Goal: Find specific page/section: Find specific page/section

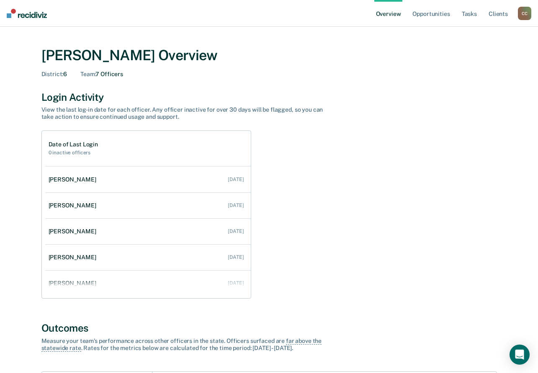
click at [523, 14] on div "C C" at bounding box center [524, 13] width 13 height 13
click at [477, 51] on link "Go to Operations" at bounding box center [490, 54] width 67 height 7
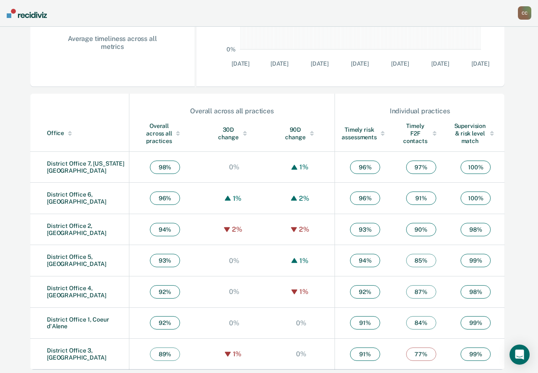
scroll to position [219, 0]
click at [106, 196] on link "District Office 6, [GEOGRAPHIC_DATA]" at bounding box center [76, 198] width 59 height 14
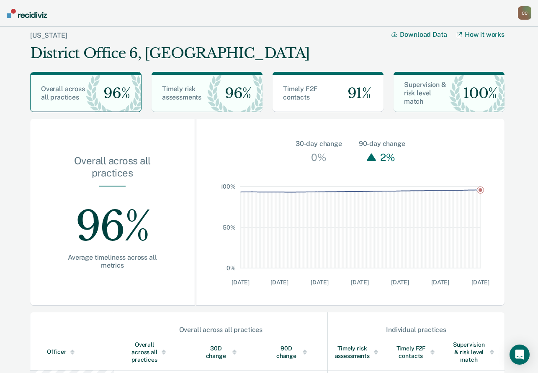
click at [519, 13] on div "C C" at bounding box center [524, 12] width 13 height 13
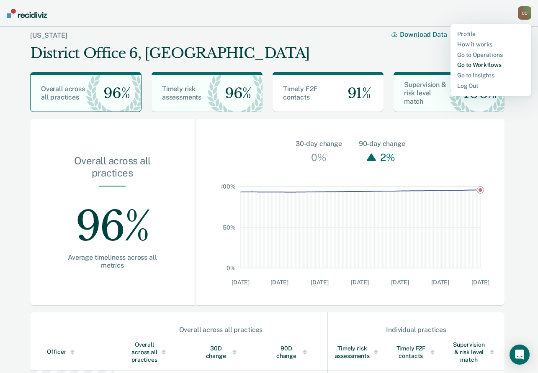
click at [471, 63] on link "Go to Workflows" at bounding box center [490, 64] width 67 height 7
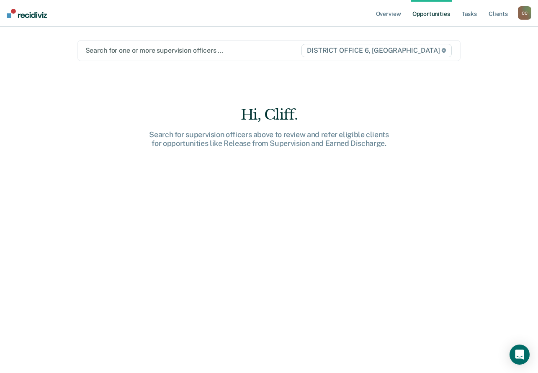
click at [250, 56] on div "Search for one or more supervision officers … DISTRICT OFFICE 6, [GEOGRAPHIC_DA…" at bounding box center [268, 50] width 383 height 21
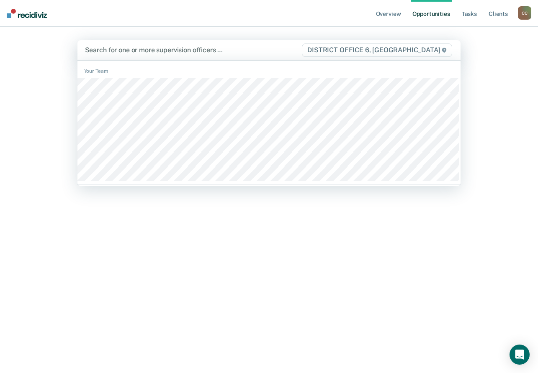
scroll to position [230, 0]
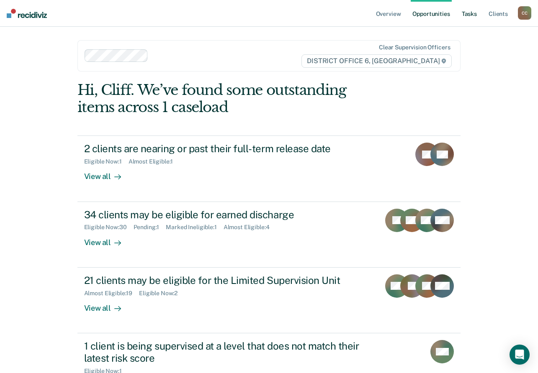
click at [474, 15] on link "Tasks" at bounding box center [469, 13] width 18 height 27
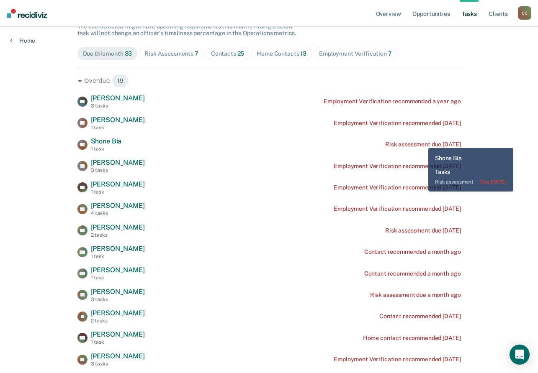
scroll to position [84, 0]
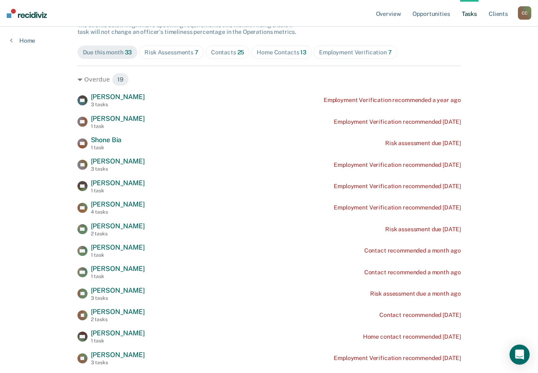
click at [187, 56] on div "Risk Assessments 7" at bounding box center [171, 52] width 54 height 7
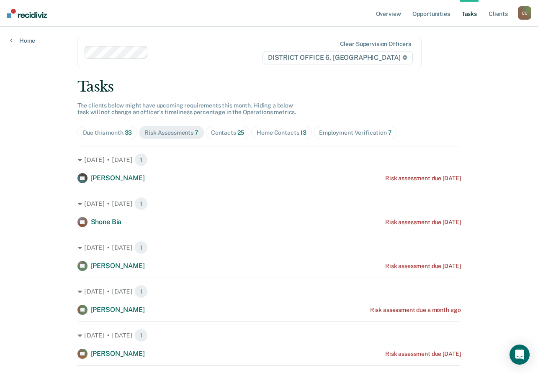
scroll to position [0, 0]
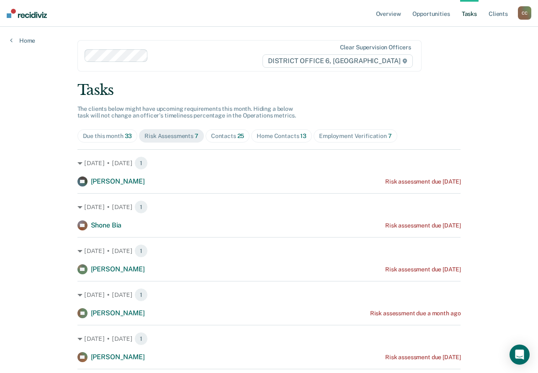
click at [270, 141] on span "Home Contacts 13" at bounding box center [281, 135] width 61 height 13
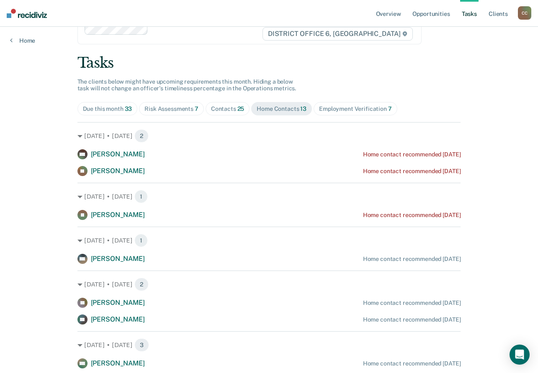
scroll to position [42, 0]
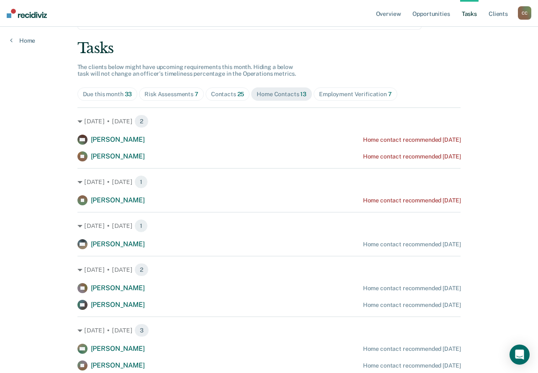
click at [224, 94] on div "Contacts 25" at bounding box center [227, 94] width 33 height 7
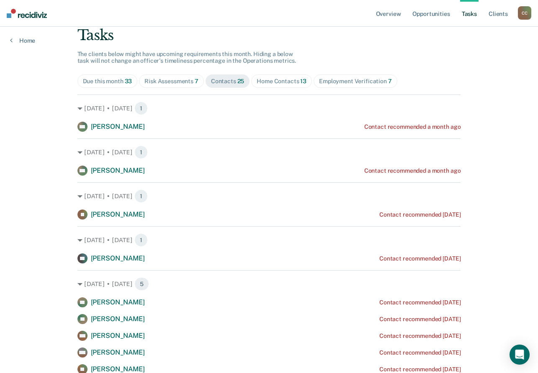
scroll to position [0, 0]
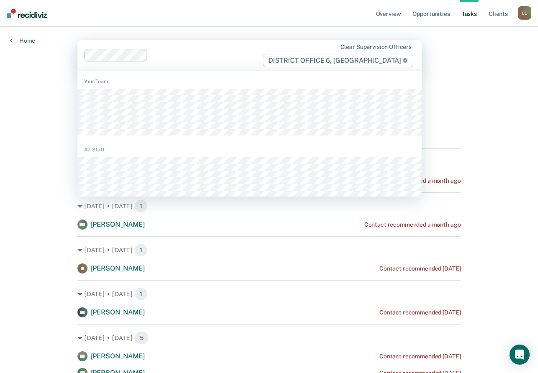
click at [159, 56] on div at bounding box center [206, 56] width 111 height 10
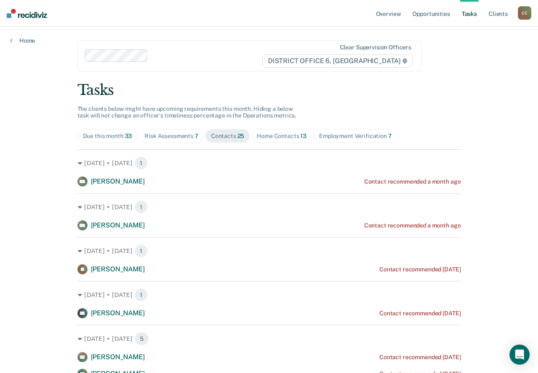
click at [522, 16] on div "C C" at bounding box center [524, 12] width 13 height 13
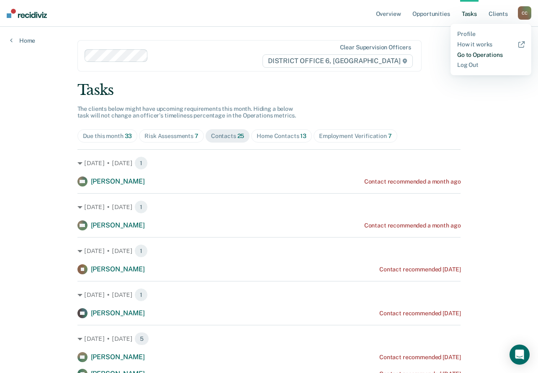
click at [486, 56] on link "Go to Operations" at bounding box center [490, 54] width 67 height 7
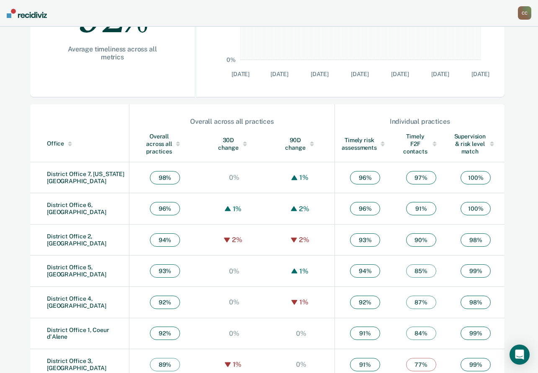
scroll to position [219, 0]
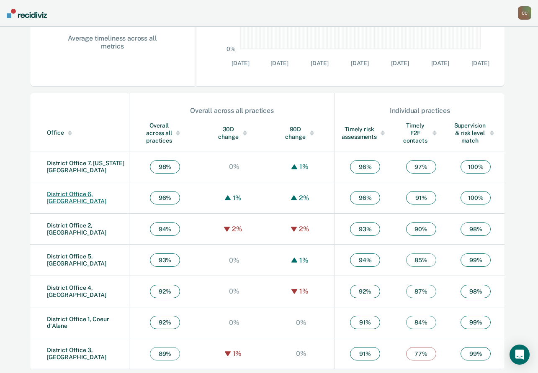
click at [94, 198] on link "District Office 6, [GEOGRAPHIC_DATA]" at bounding box center [76, 198] width 59 height 14
